Goal: Task Accomplishment & Management: Manage account settings

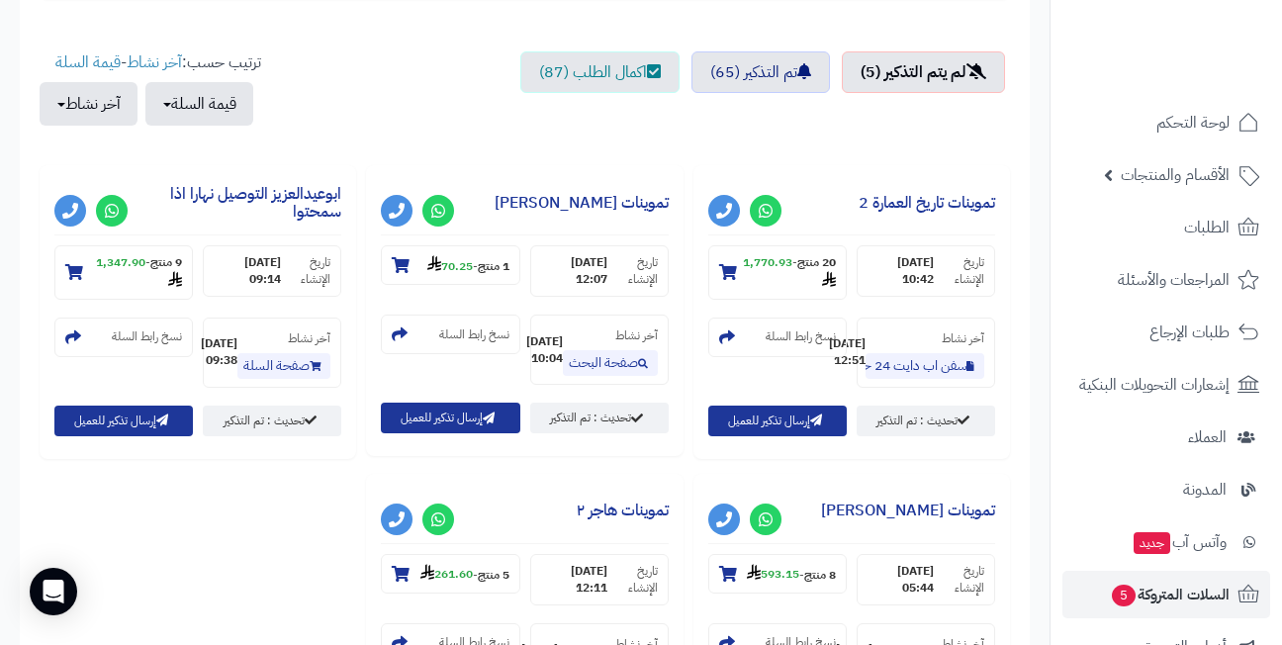
scroll to position [692, 0]
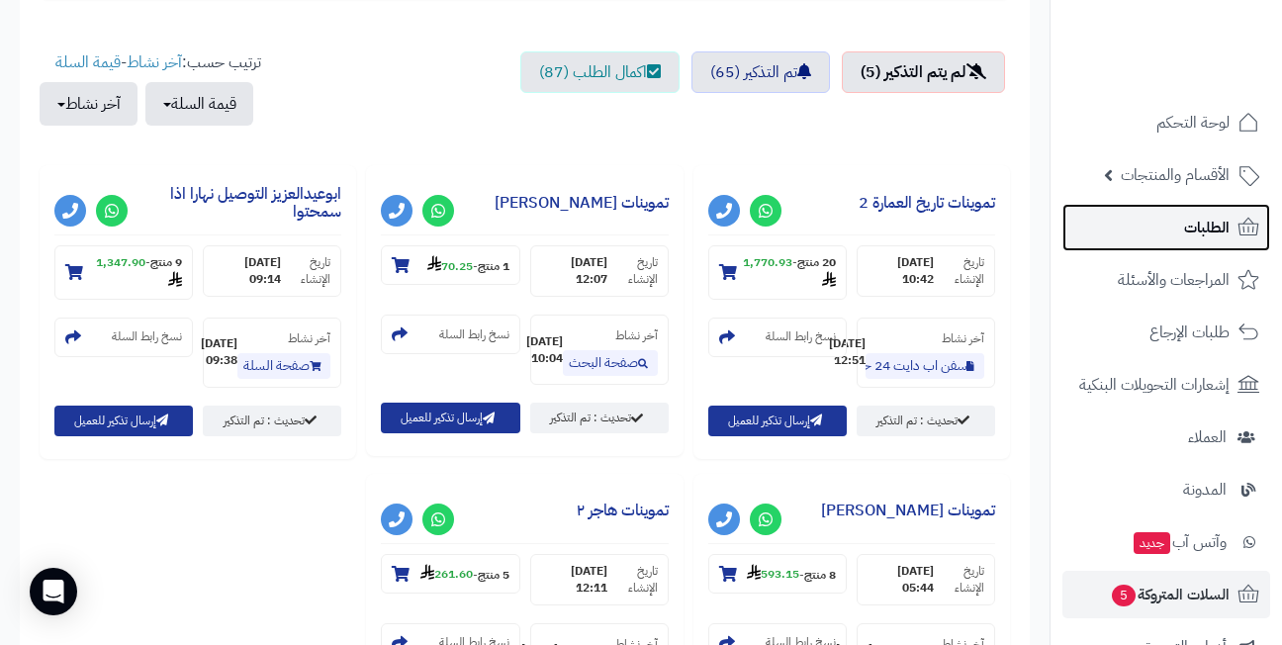
click at [1163, 234] on link "الطلبات" at bounding box center [1166, 227] width 208 height 47
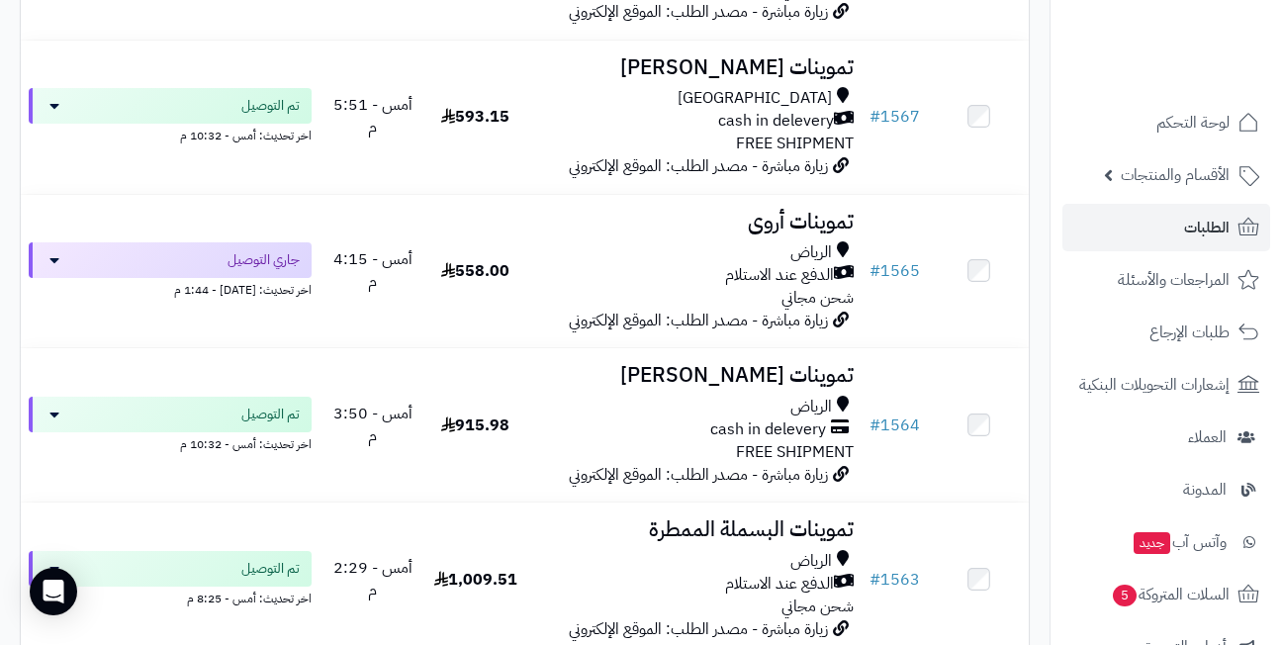
scroll to position [2769, 0]
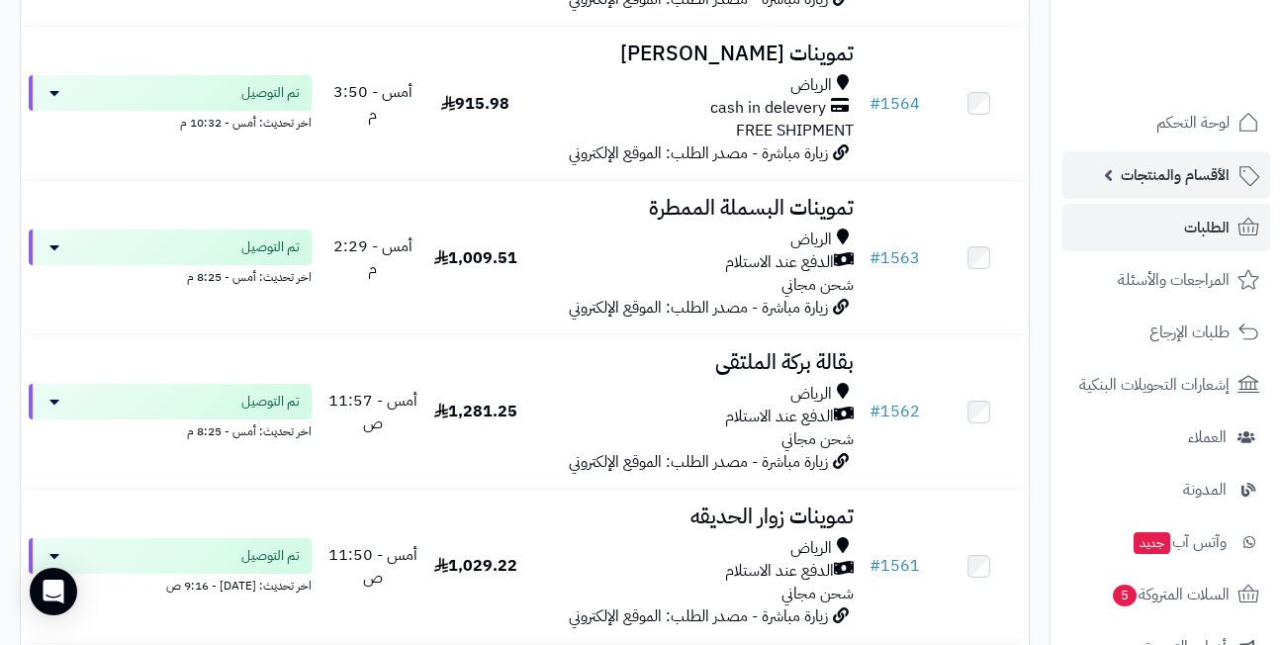
click at [1126, 172] on span "الأقسام والمنتجات" at bounding box center [1175, 175] width 109 height 28
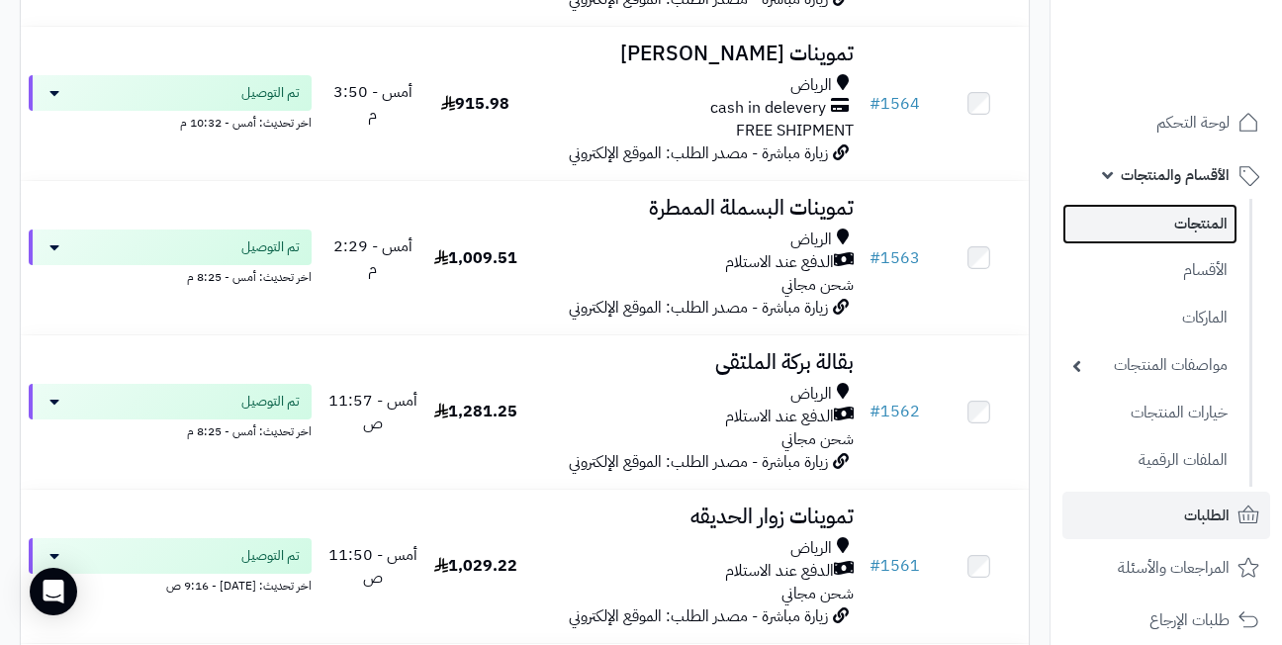
click at [1163, 233] on link "المنتجات" at bounding box center [1149, 224] width 175 height 41
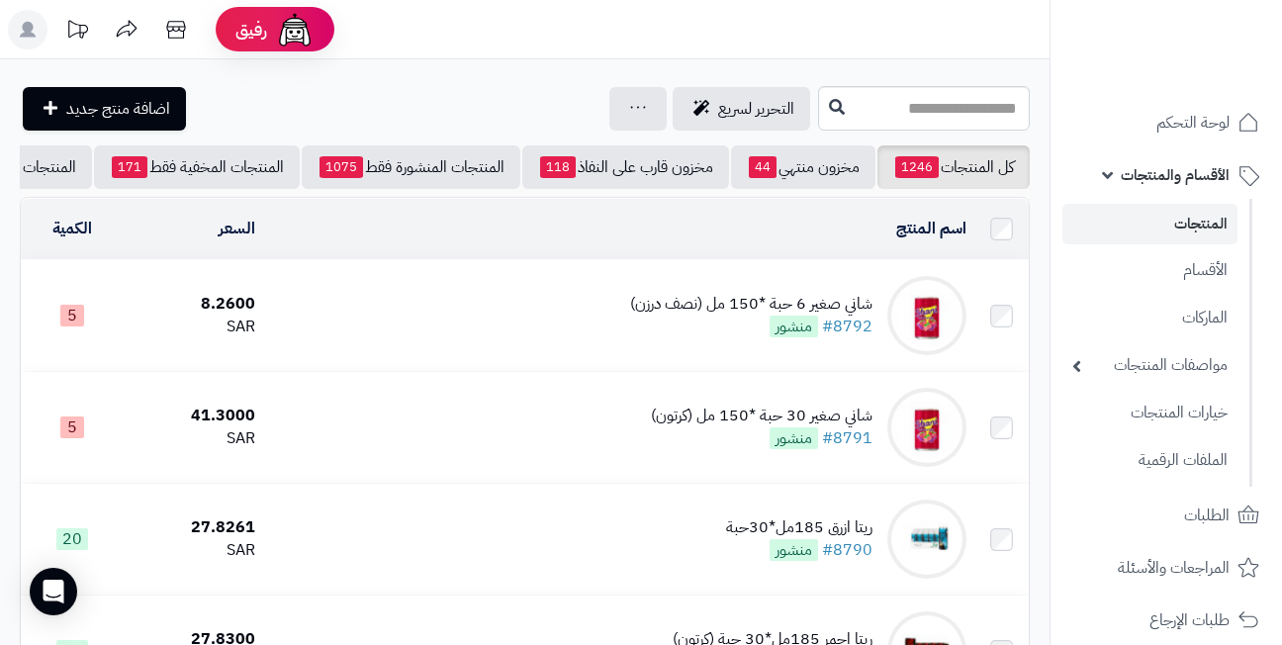
click at [727, 314] on div "شاني صغير 6 حبة *150 مل (نصف درزن)" at bounding box center [751, 304] width 242 height 23
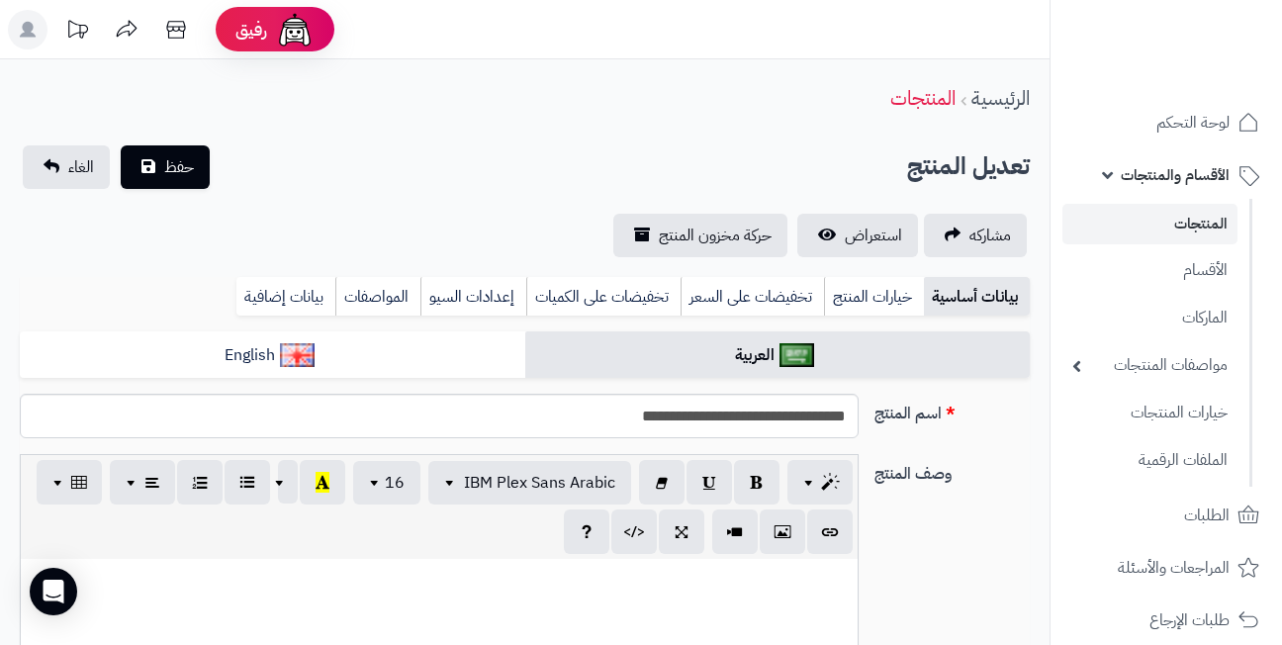
scroll to position [553, 0]
click at [600, 289] on link "تخفيضات على الكميات" at bounding box center [603, 297] width 154 height 40
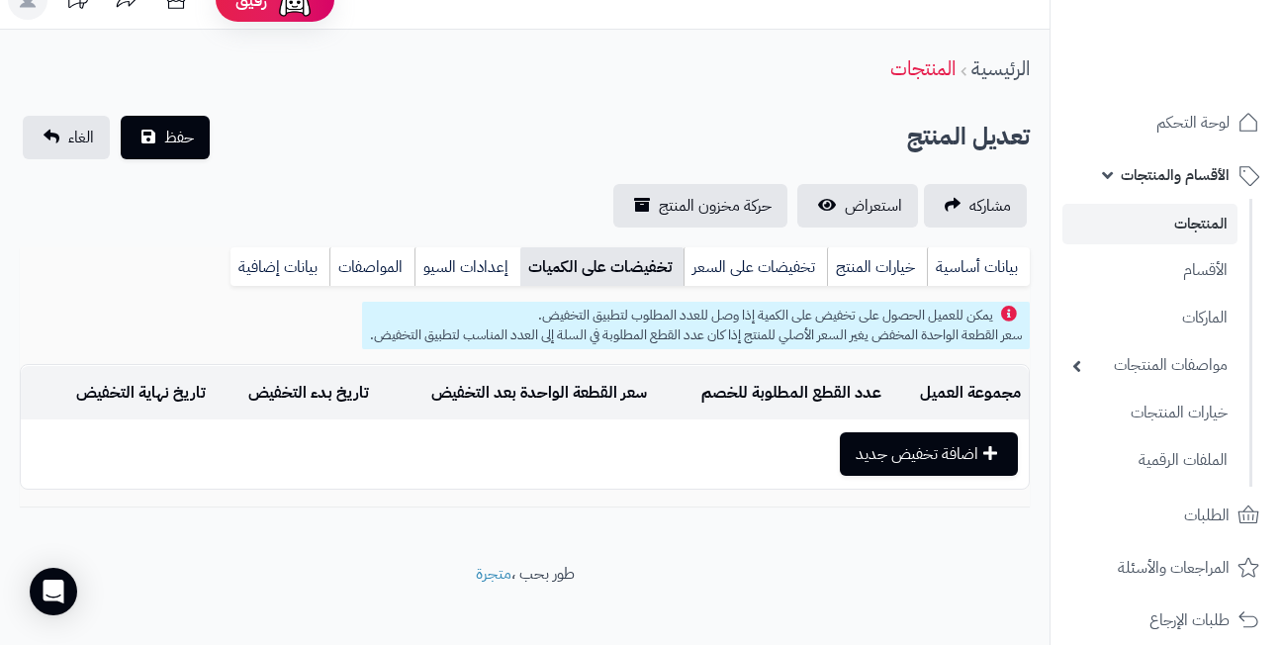
scroll to position [46, 0]
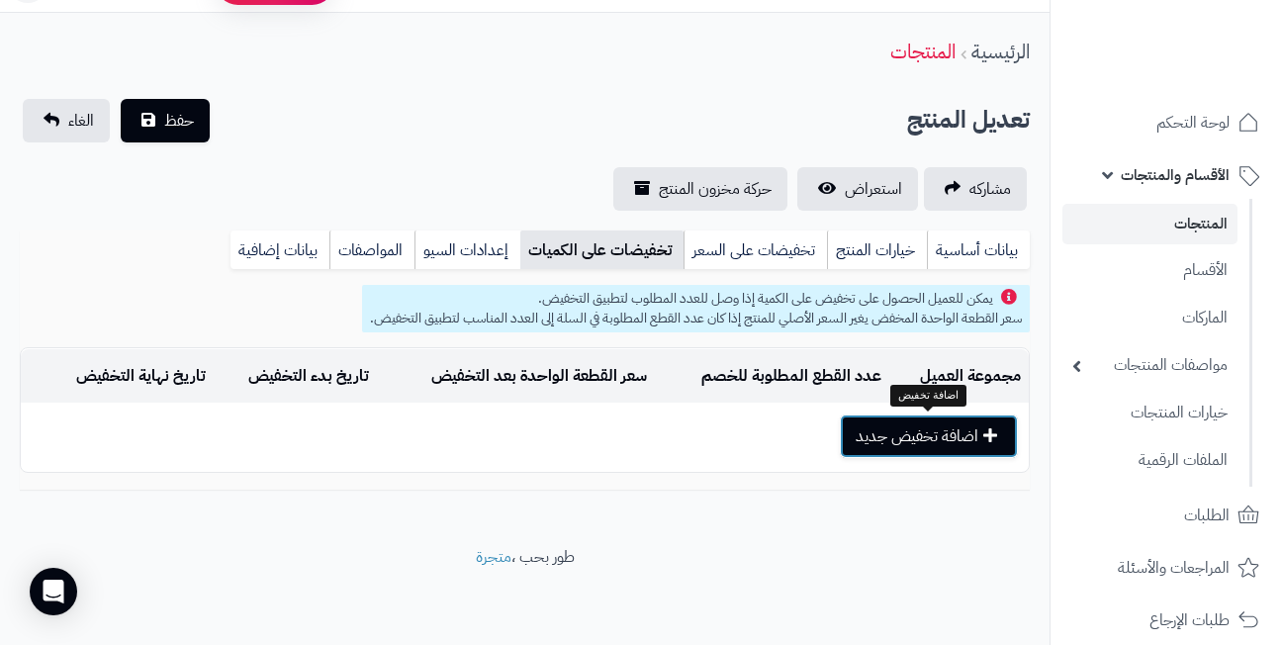
click at [906, 438] on button "اضافة تخفيض جديد" at bounding box center [929, 436] width 178 height 44
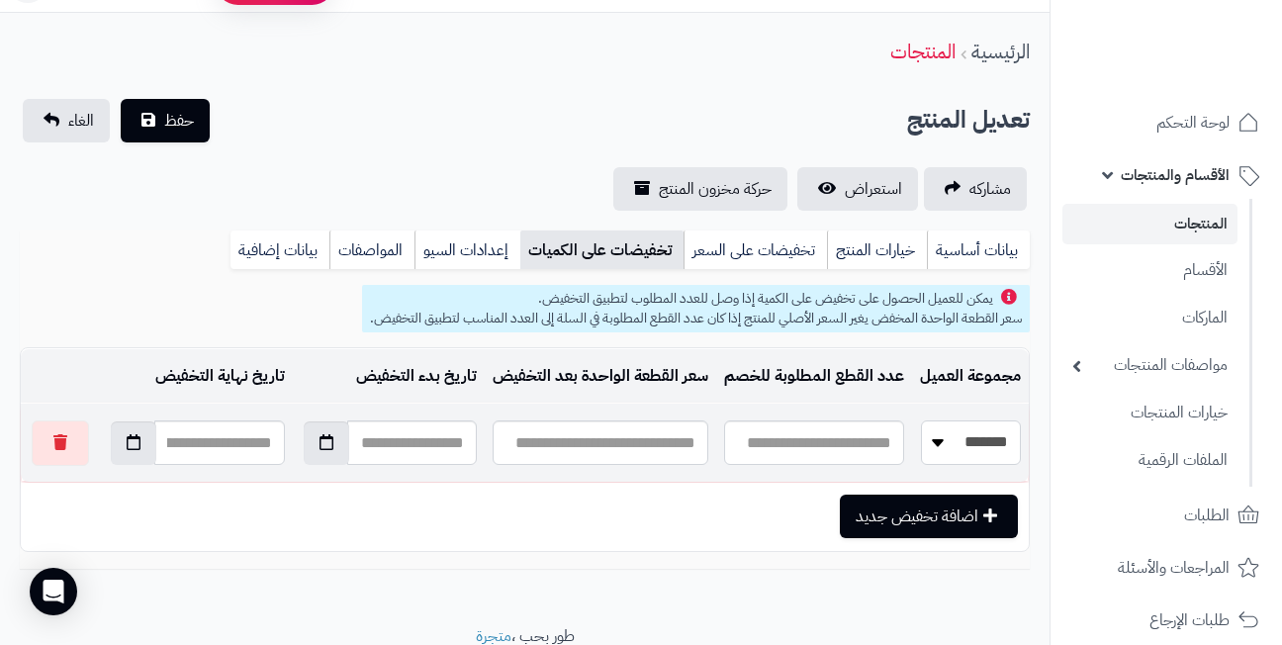
click at [951, 441] on select "**********" at bounding box center [971, 442] width 100 height 45
click at [931, 394] on td "مجموعة العميل" at bounding box center [970, 376] width 117 height 54
click at [824, 450] on input "text" at bounding box center [814, 442] width 180 height 45
type input "*"
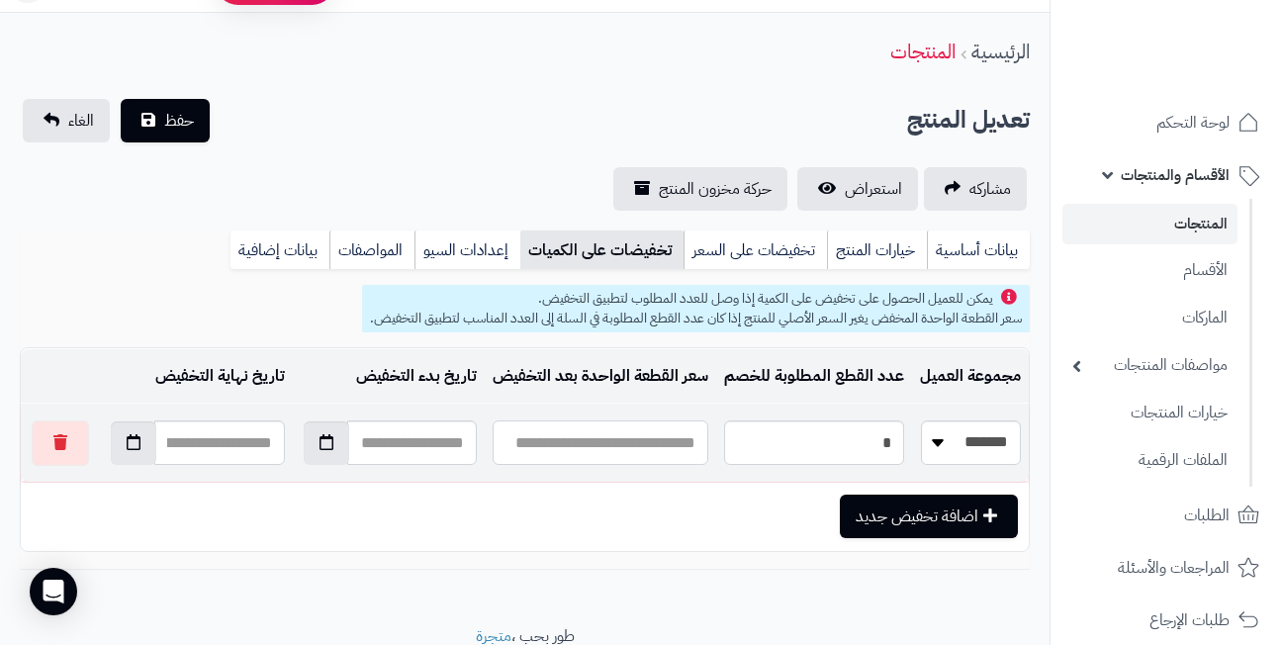
click at [630, 447] on input "text" at bounding box center [601, 442] width 216 height 45
click at [53, 439] on button "button" at bounding box center [60, 441] width 57 height 45
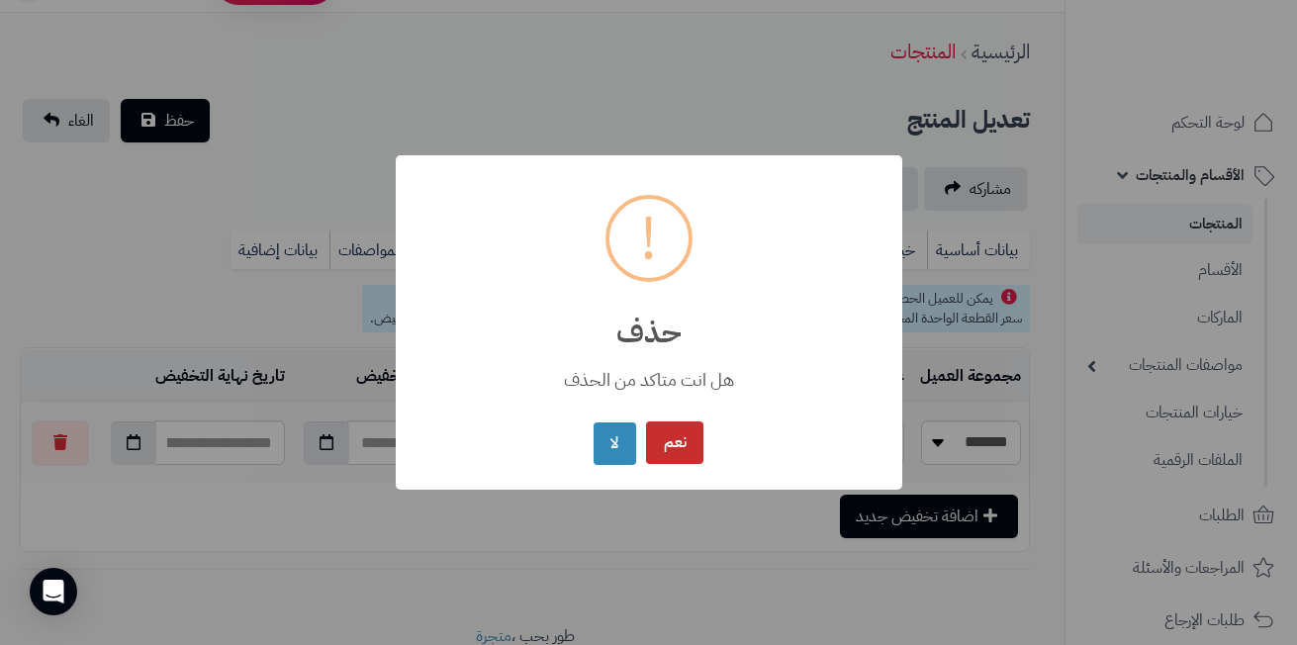
click at [670, 451] on button "نعم" at bounding box center [674, 442] width 57 height 43
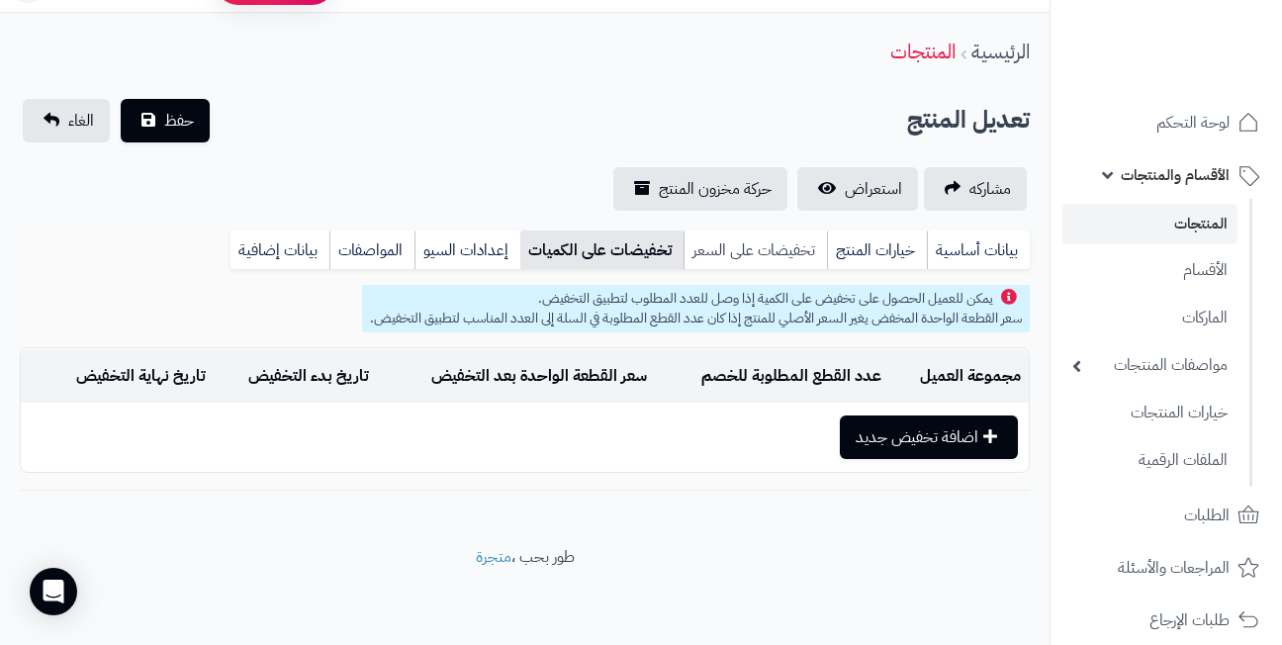
click at [767, 245] on link "تخفيضات على السعر" at bounding box center [754, 250] width 143 height 40
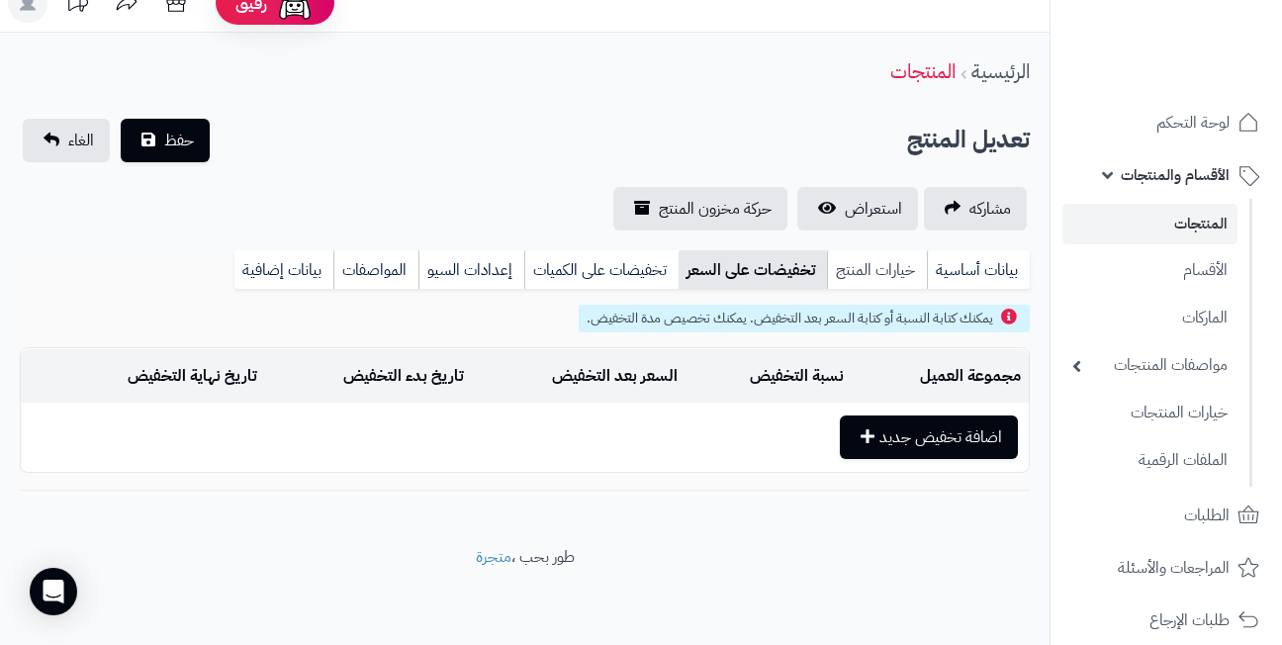
click at [875, 265] on link "خيارات المنتج" at bounding box center [877, 270] width 100 height 40
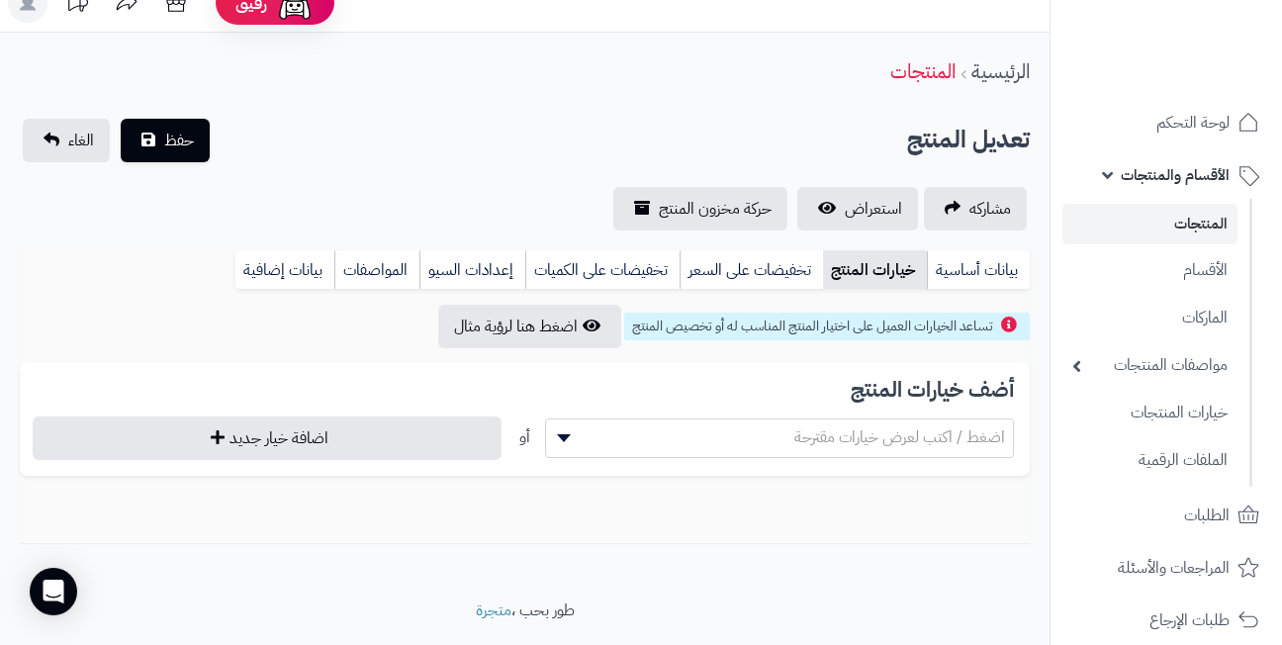
scroll to position [46, 0]
